Goal: Navigation & Orientation: Find specific page/section

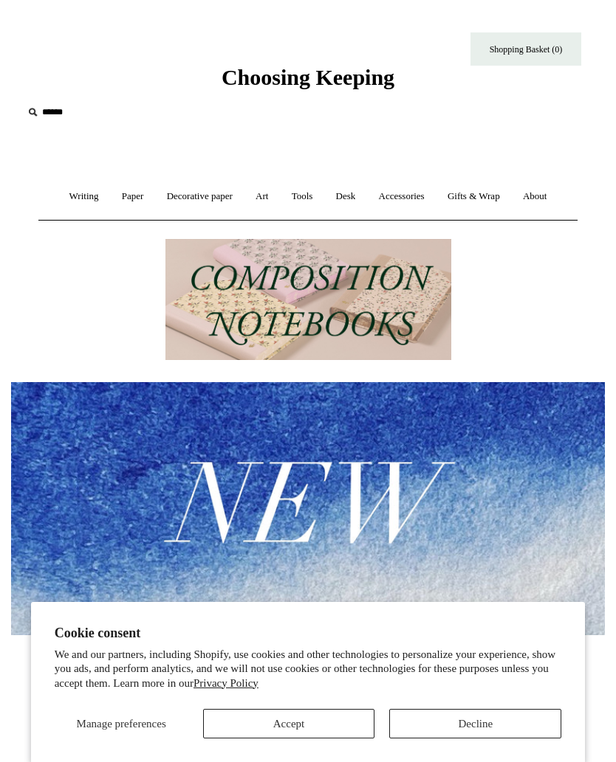
click at [410, 726] on button "Decline" at bounding box center [475, 724] width 172 height 30
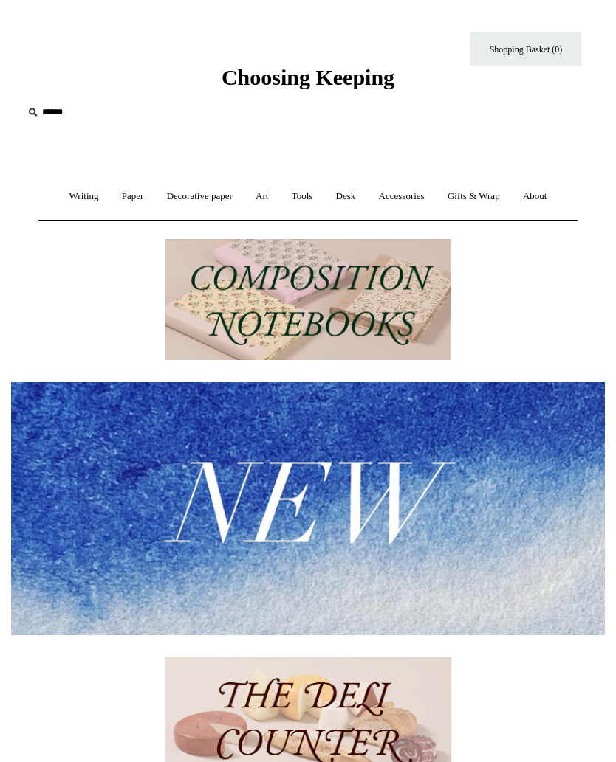
click at [481, 186] on link "Gifts & Wrap +" at bounding box center [473, 196] width 73 height 39
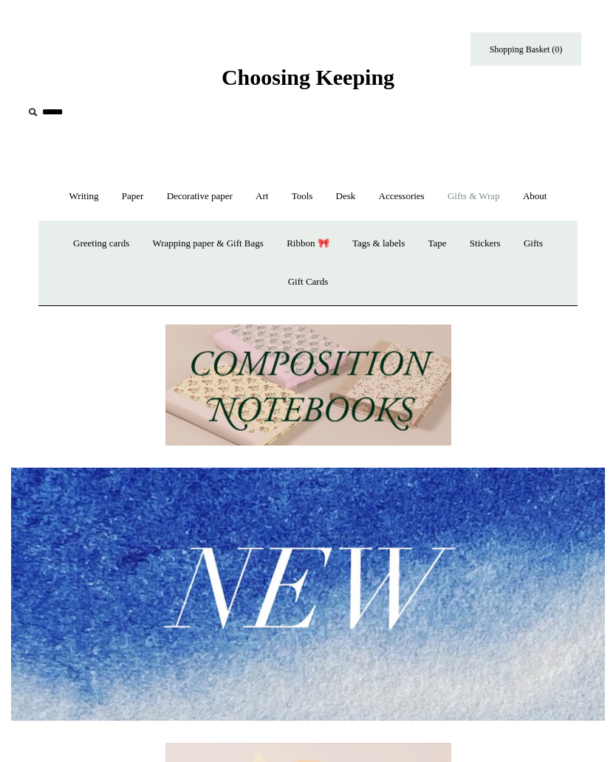
click at [86, 234] on link "Greeting cards +" at bounding box center [101, 243] width 77 height 39
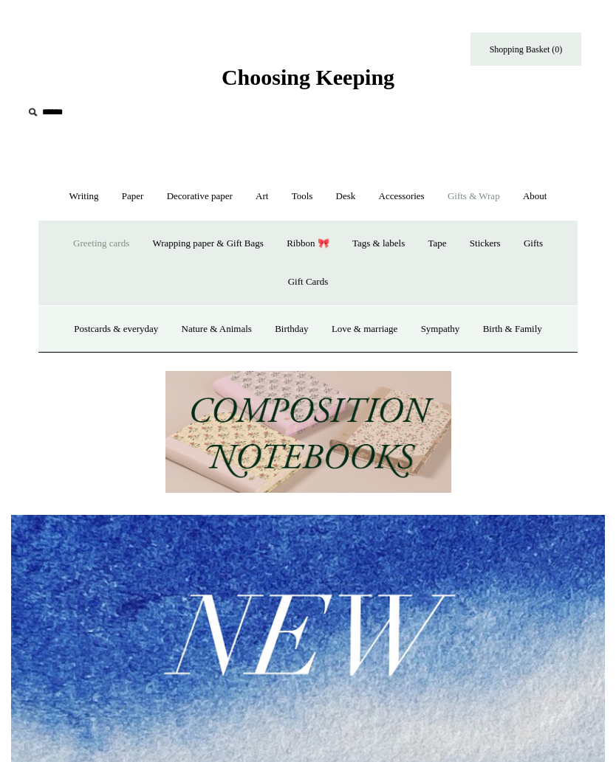
click at [109, 325] on link "Postcards & everyday" at bounding box center [115, 329] width 105 height 39
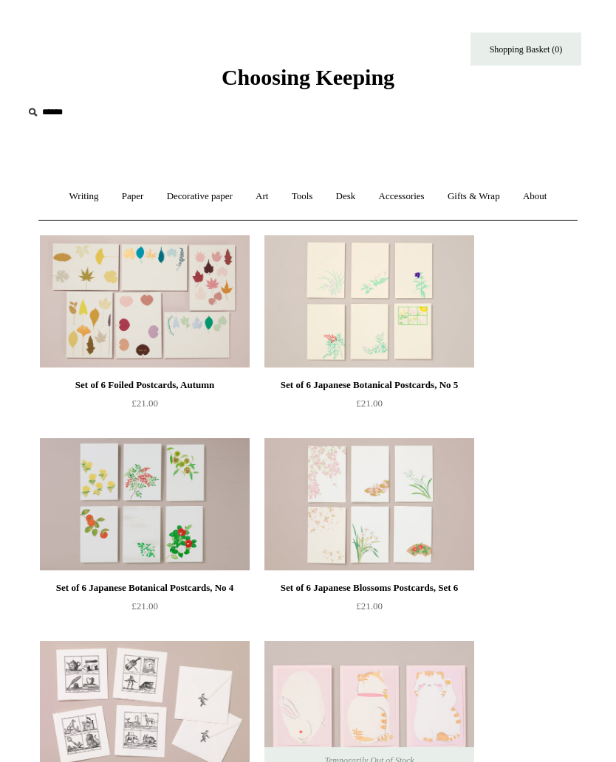
click at [484, 193] on link "Gifts & Wrap +" at bounding box center [473, 196] width 73 height 39
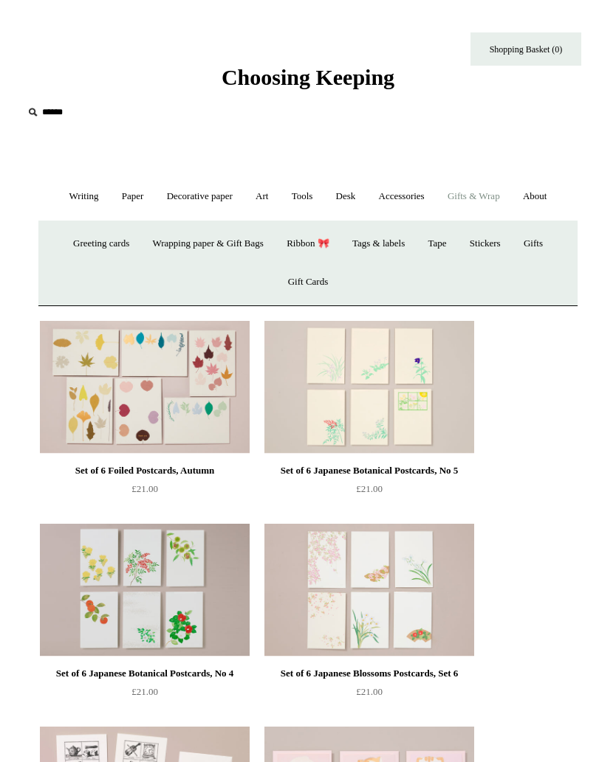
click at [118, 236] on link "Greeting cards +" at bounding box center [101, 243] width 77 height 39
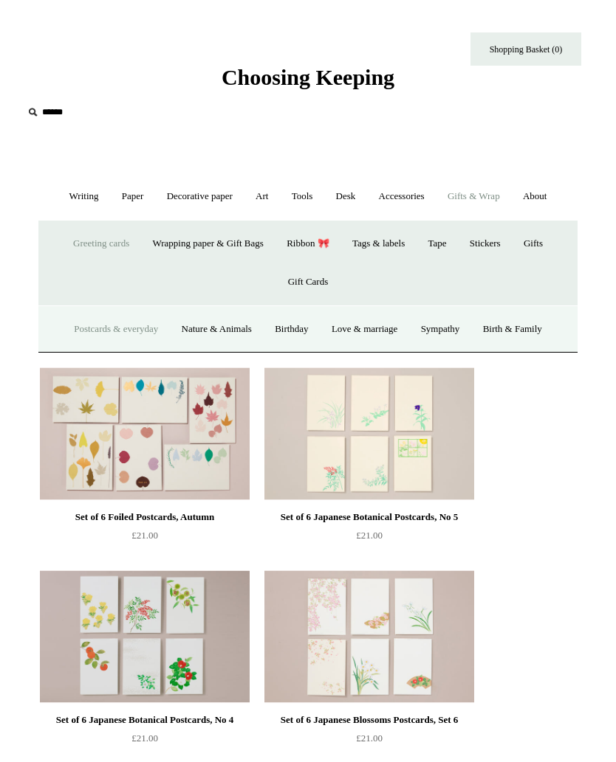
click at [216, 330] on link "Nature & Animals" at bounding box center [216, 329] width 91 height 39
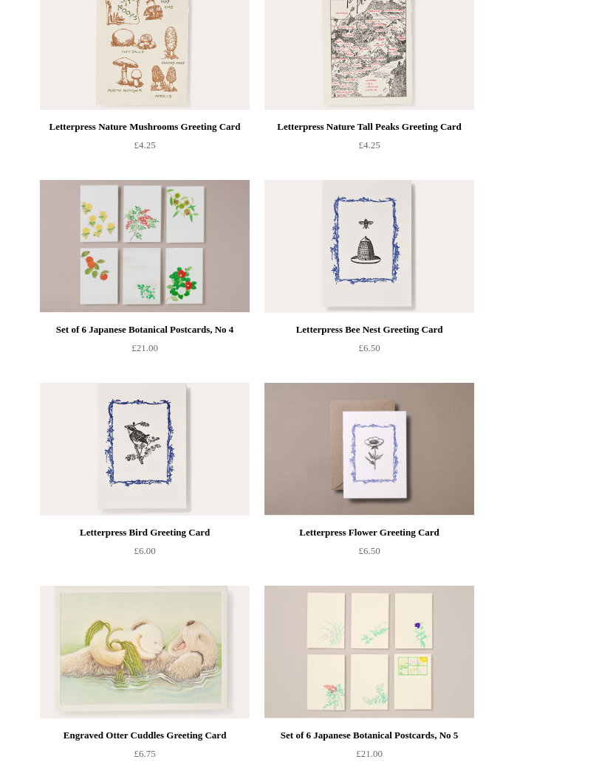
scroll to position [3303, 0]
